Goal: Book appointment/travel/reservation

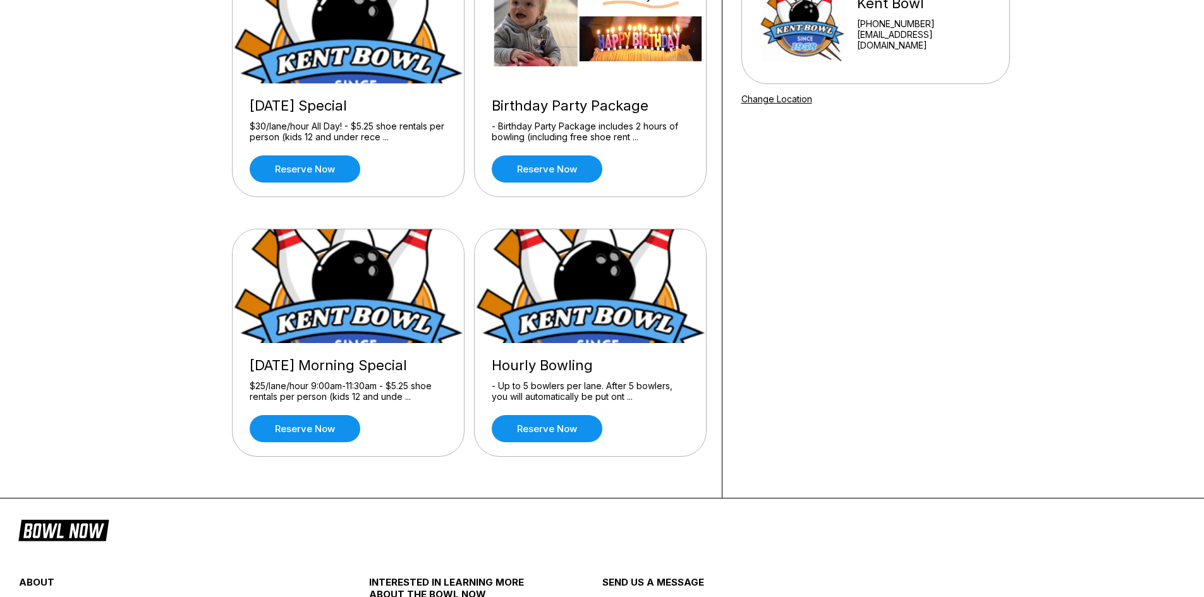
scroll to position [190, 0]
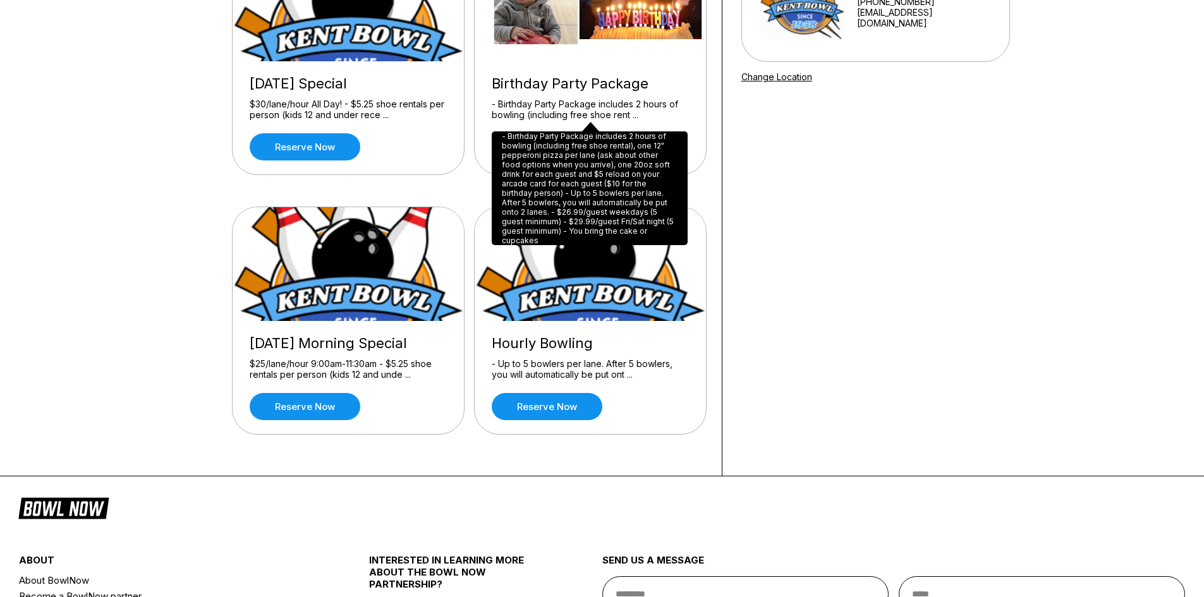
click at [547, 185] on div "- Birthday Party Package includes 2 hours of bowling (including free shoe renta…" at bounding box center [590, 188] width 196 height 114
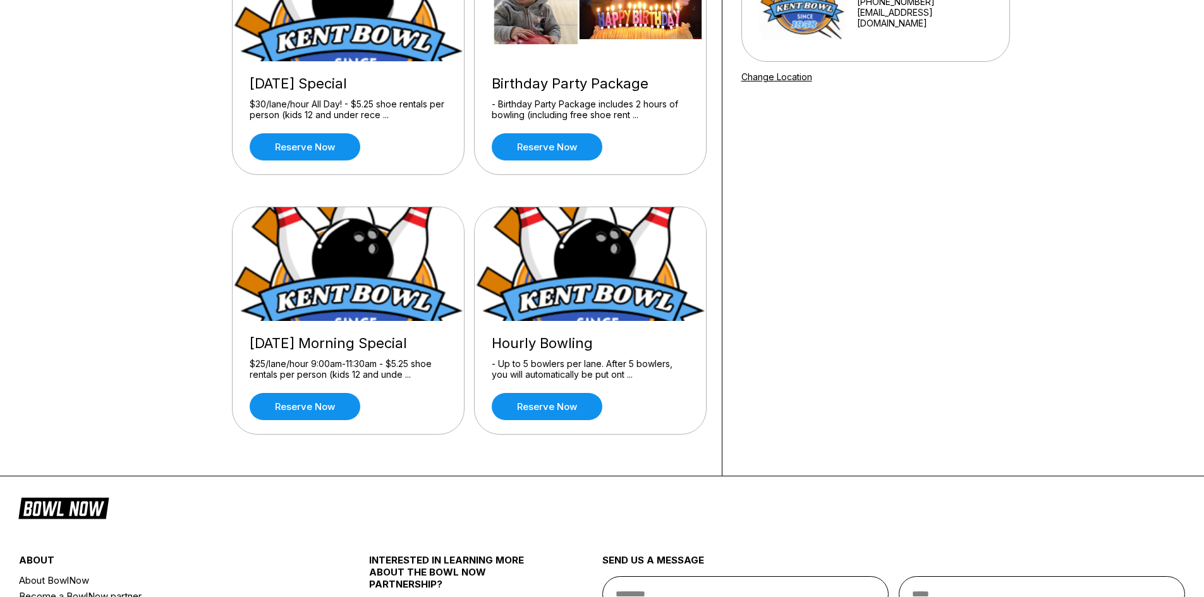
click at [641, 101] on div "- Birthday Party Package includes 2 hours of bowling (including free shoe rent …" at bounding box center [590, 110] width 197 height 22
click at [552, 154] on link "Reserve now" at bounding box center [547, 146] width 111 height 27
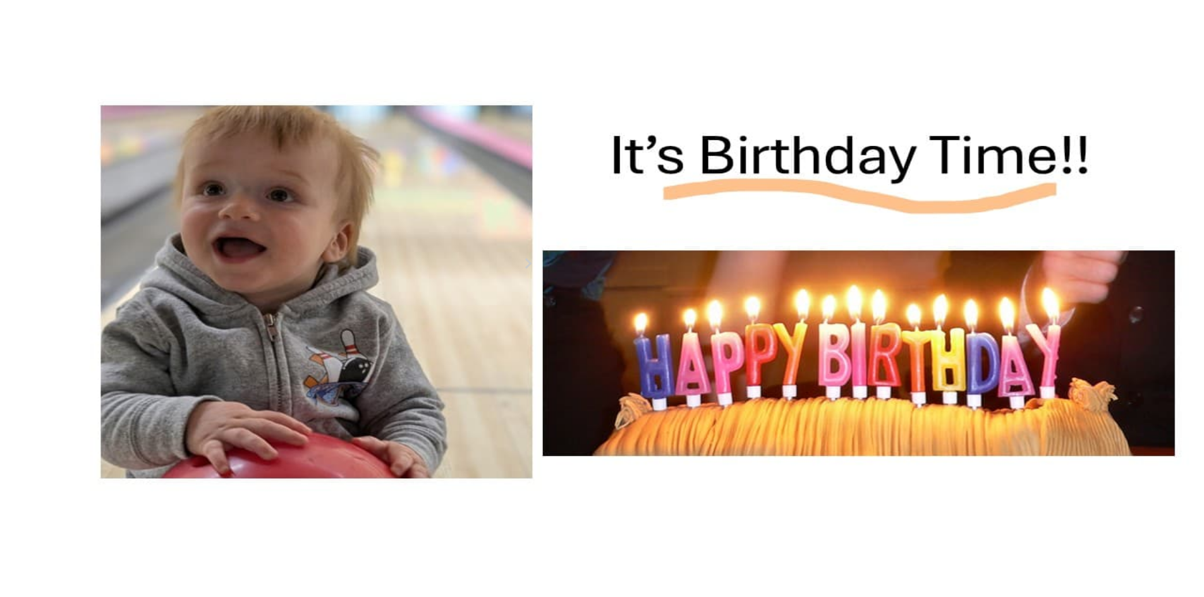
click at [534, 332] on div "8" at bounding box center [524, 323] width 17 height 17
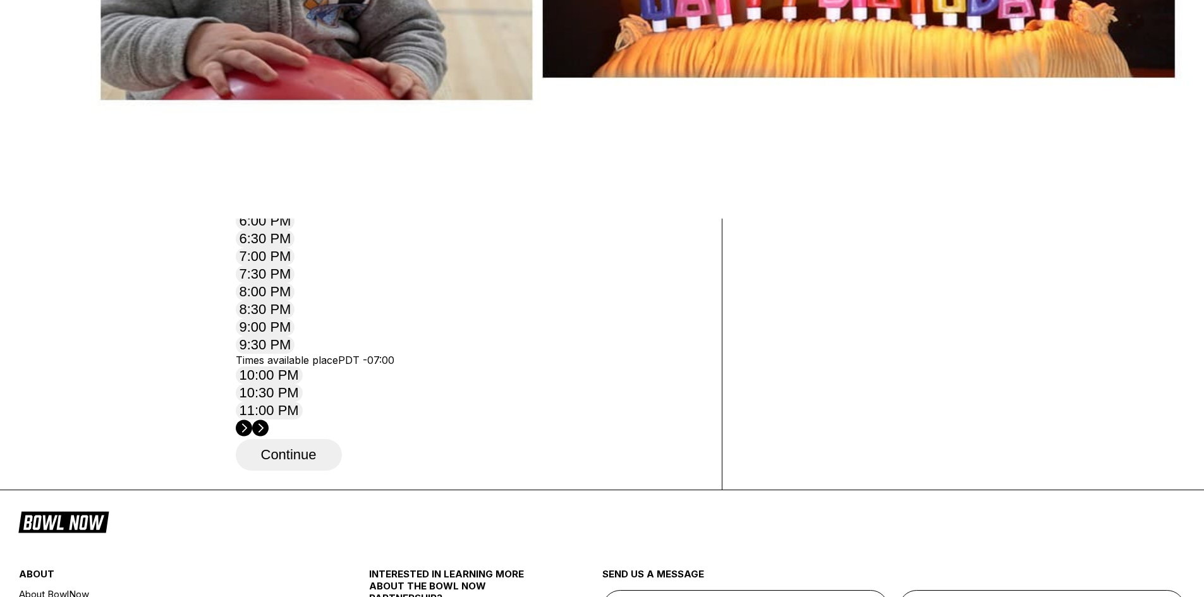
scroll to position [379, 0]
click at [302, 146] on button "11:00 AM" at bounding box center [269, 137] width 66 height 18
click at [290, 439] on button "Continue" at bounding box center [289, 455] width 106 height 32
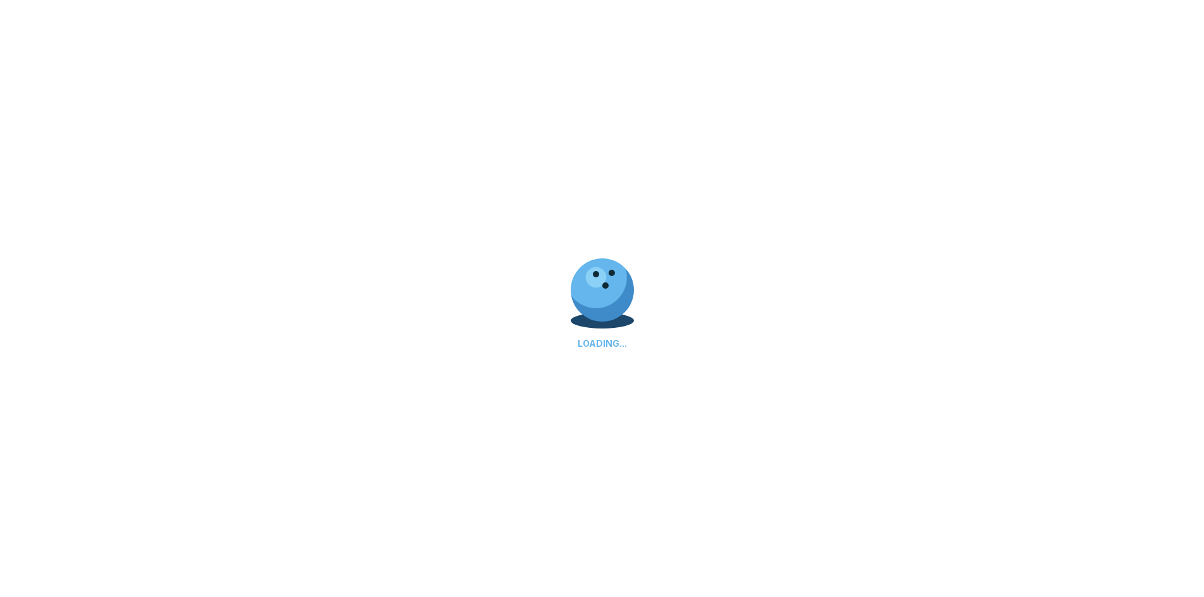
select select "**"
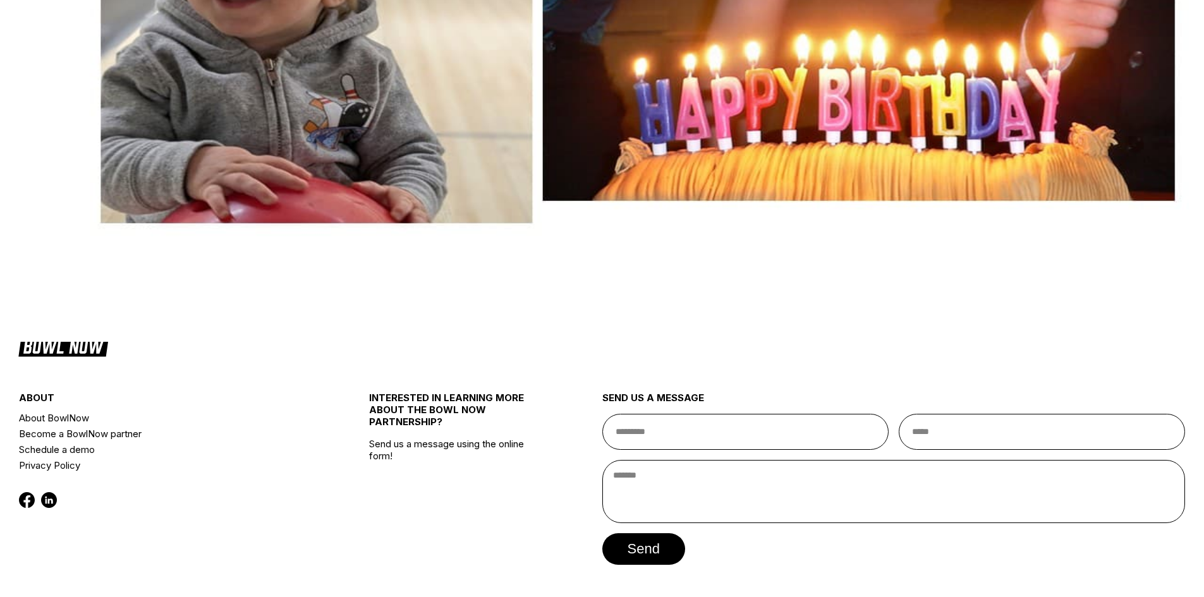
scroll to position [343, 0]
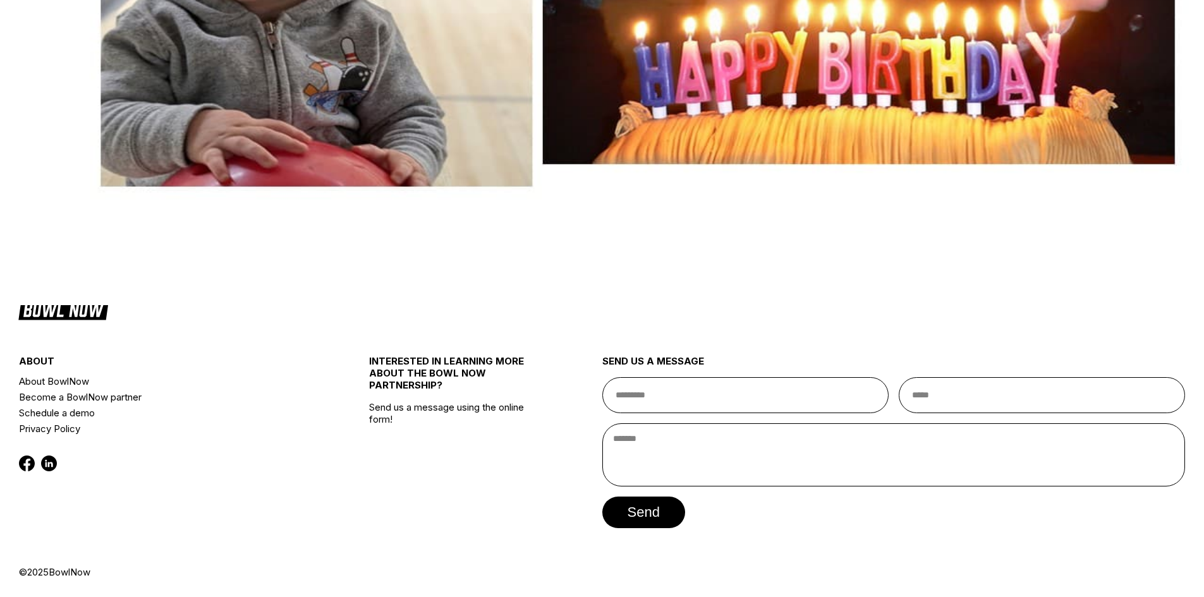
click at [402, 226] on button "Continue as guest" at bounding box center [319, 242] width 166 height 32
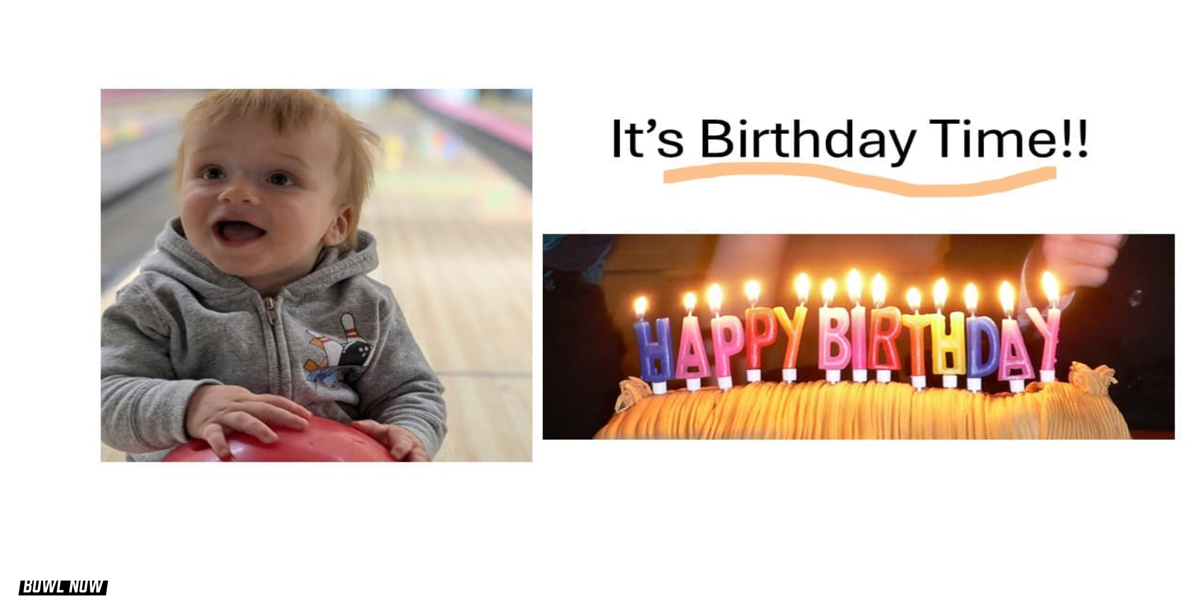
scroll to position [0, 0]
